Goal: Check status

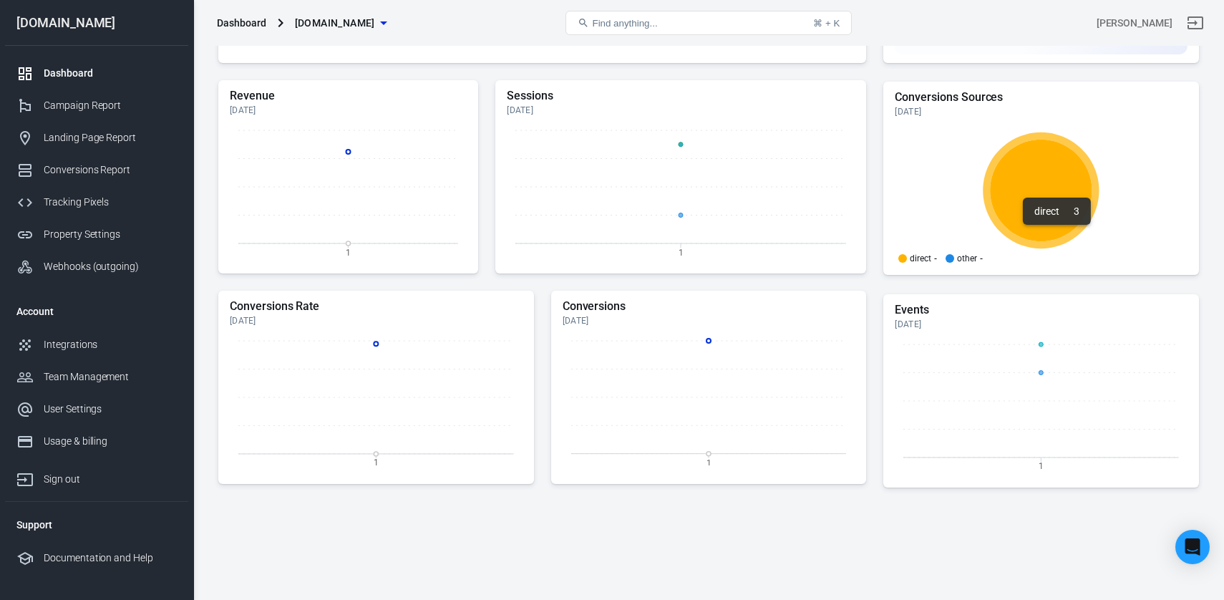
scroll to position [364, 0]
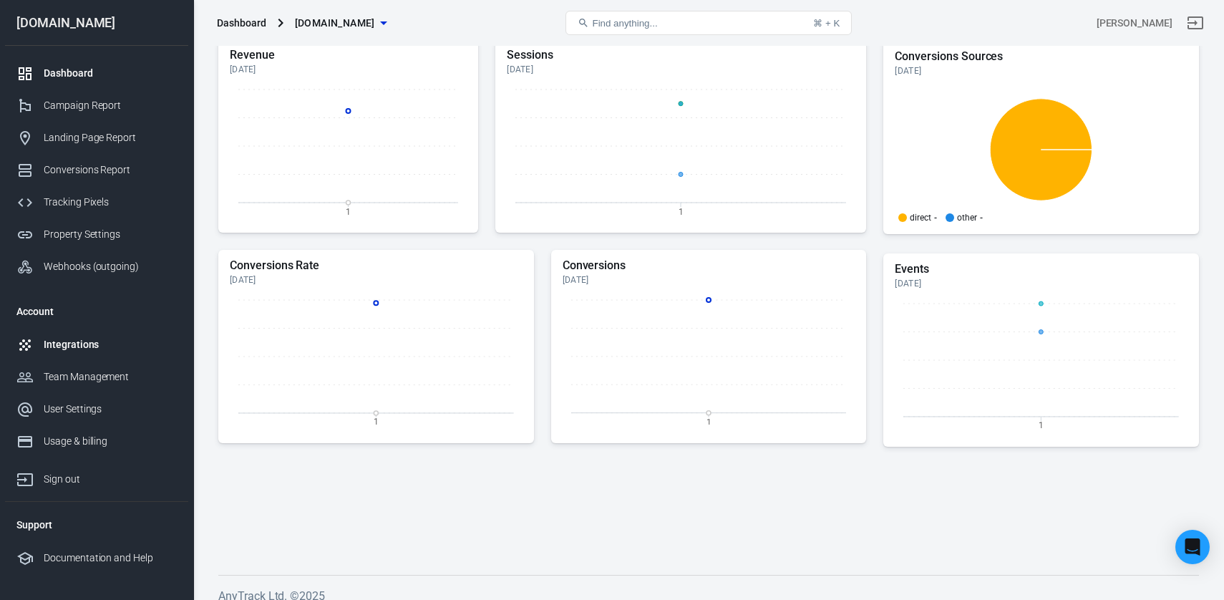
click at [92, 348] on div "Integrations" at bounding box center [110, 344] width 133 height 15
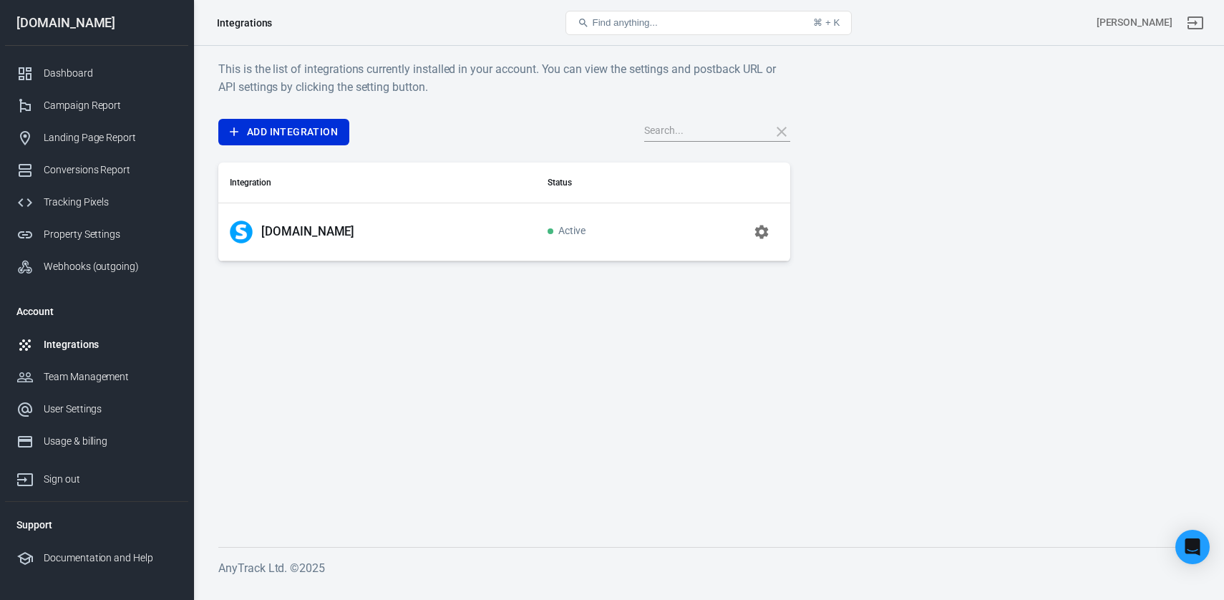
click at [763, 234] on icon "button" at bounding box center [762, 232] width 14 height 14
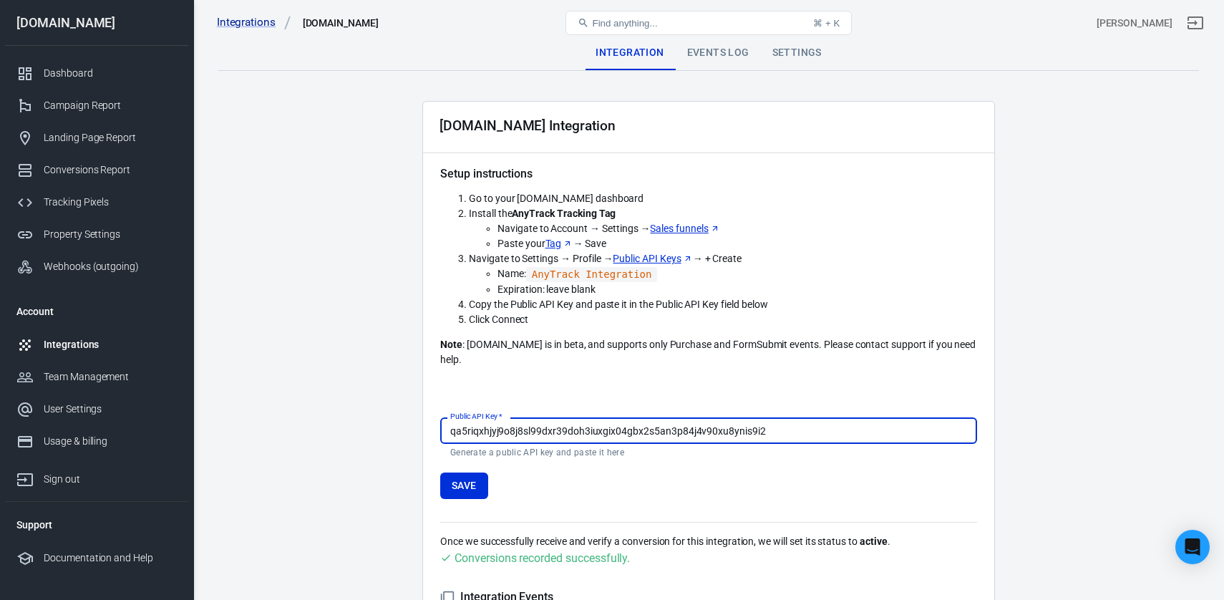
click at [719, 64] on div "Events Log" at bounding box center [718, 53] width 85 height 34
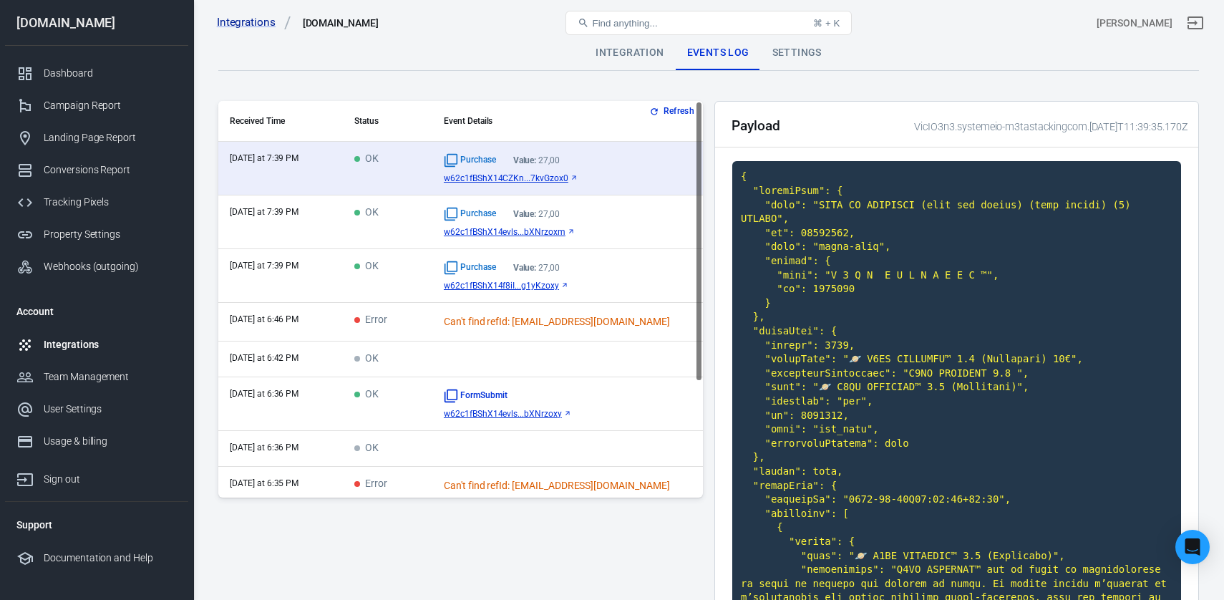
click at [403, 293] on td "OK" at bounding box center [387, 276] width 89 height 54
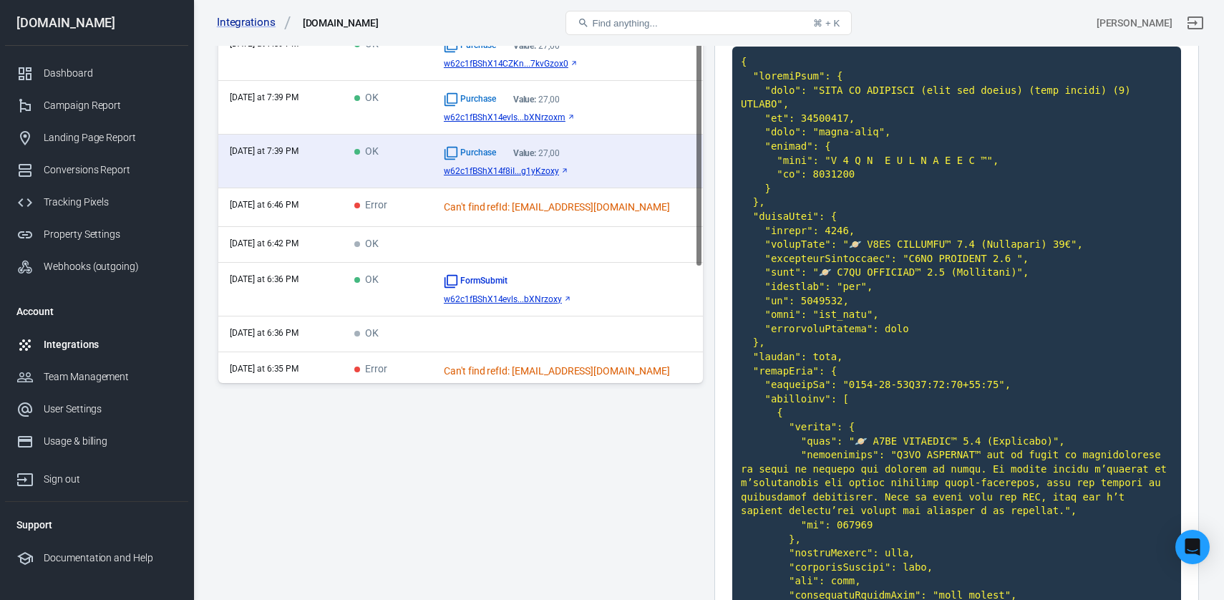
scroll to position [93, 0]
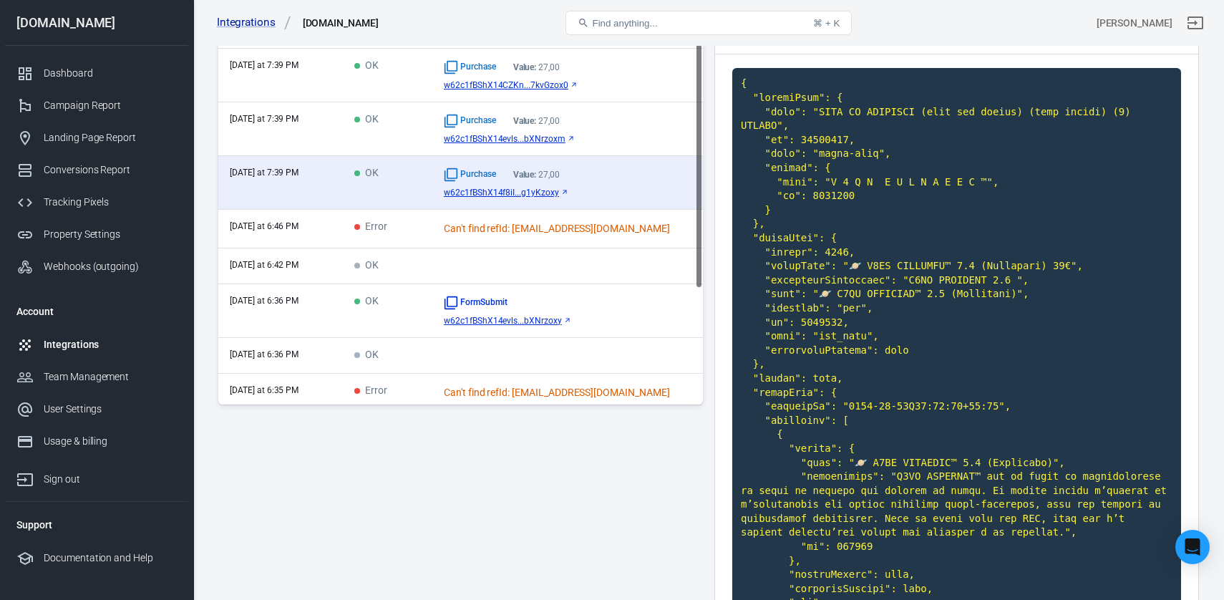
click at [549, 127] on div "Purchase Value: 27,00" at bounding box center [568, 121] width 248 height 14
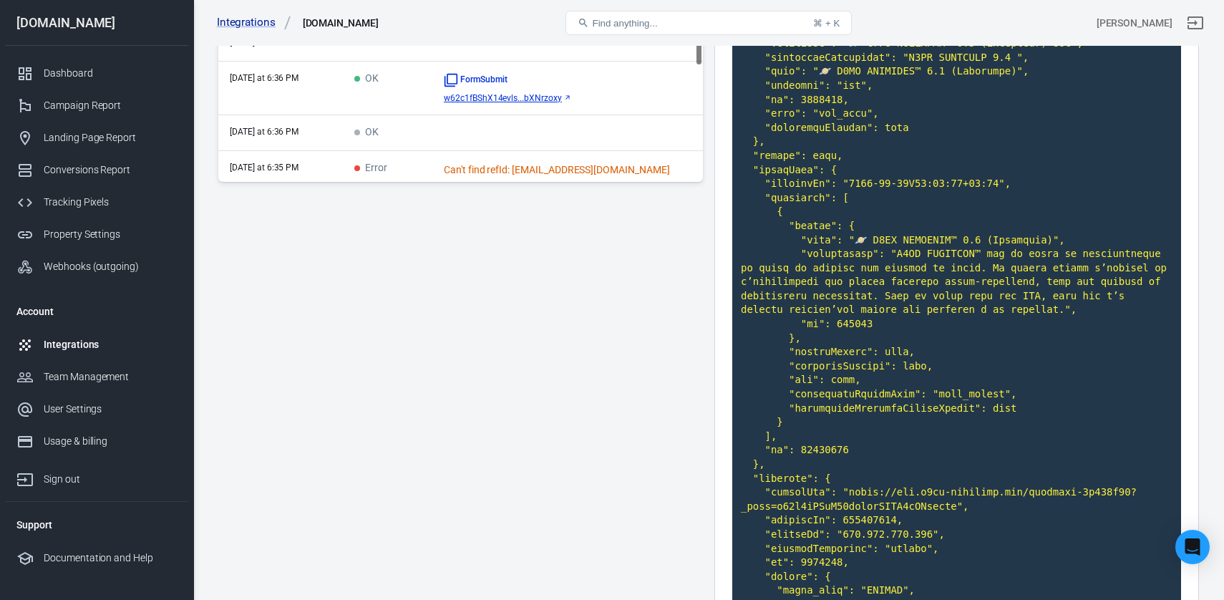
scroll to position [0, 0]
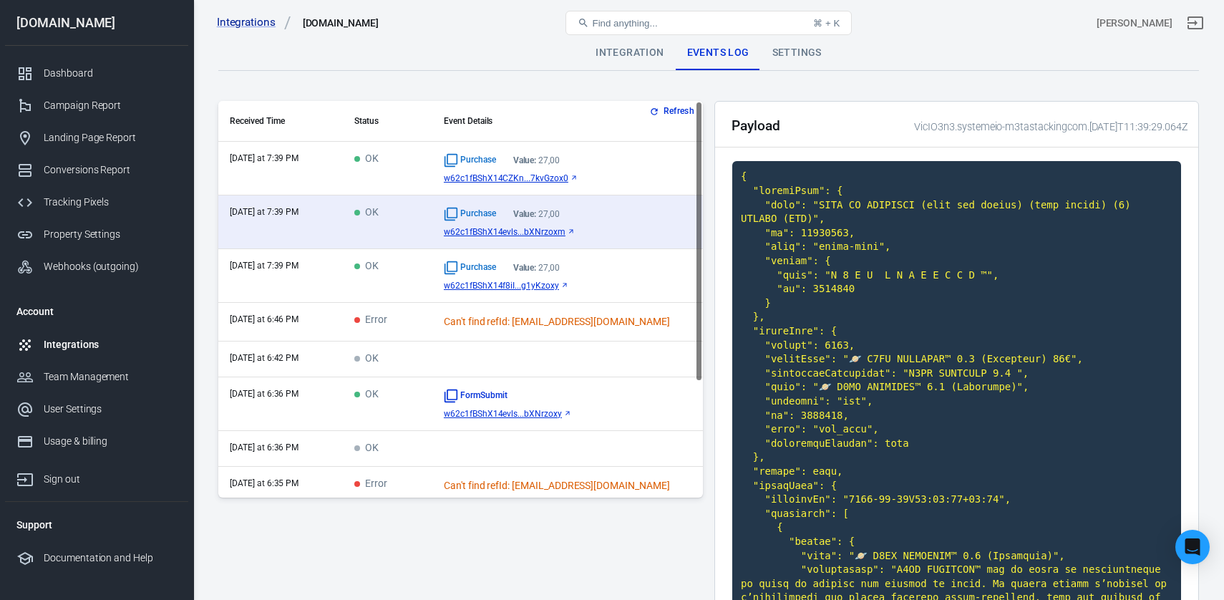
click at [639, 168] on div "Purchase Value: 27,00 w62c1fBShX14CZKn...7kvGzox0" at bounding box center [568, 168] width 248 height 30
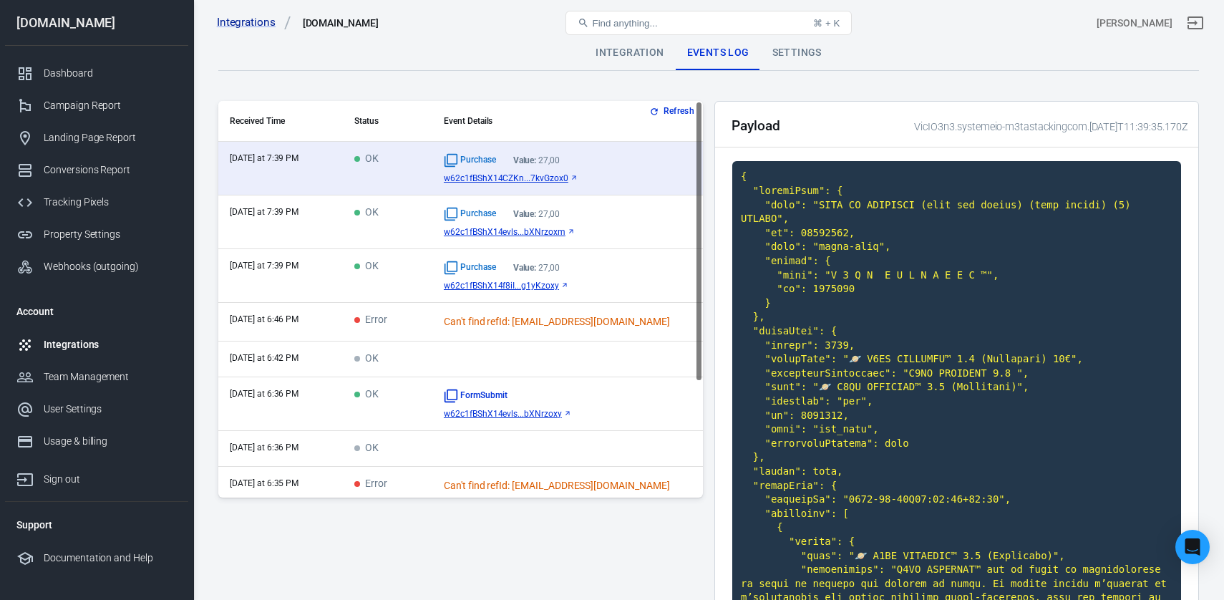
click at [411, 279] on td "OK" at bounding box center [387, 276] width 89 height 54
